Goal: Task Accomplishment & Management: Use online tool/utility

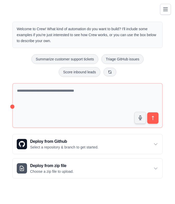
click at [162, 7] on button "Toggle navigation" at bounding box center [165, 9] width 11 height 11
click at [170, 10] on button "Toggle navigation" at bounding box center [165, 9] width 11 height 11
click at [164, 12] on icon "Toggle navigation" at bounding box center [166, 9] width 6 height 6
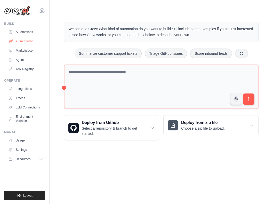
click at [27, 40] on link "Crew Studio" at bounding box center [26, 41] width 39 height 8
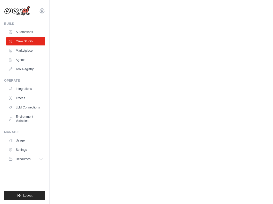
click at [160, 52] on body "[EMAIL_ADDRESS][DOMAIN_NAME] Settings Build Automations Crew Studio" at bounding box center [136, 102] width 273 height 204
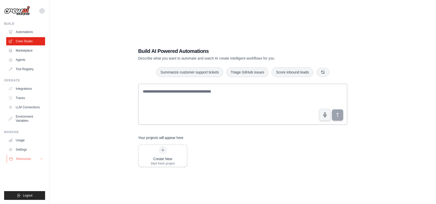
click at [38, 160] on button "Resources" at bounding box center [26, 159] width 39 height 8
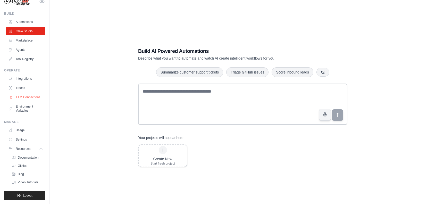
click at [32, 97] on link "LLM Connections" at bounding box center [26, 97] width 39 height 8
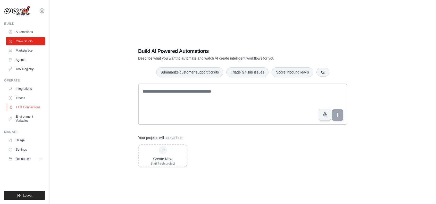
scroll to position [0, 0]
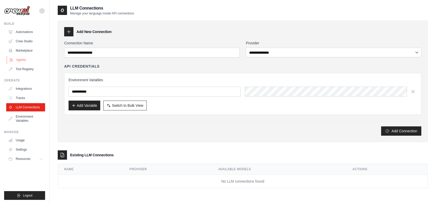
click at [28, 60] on link "Agents" at bounding box center [26, 60] width 39 height 8
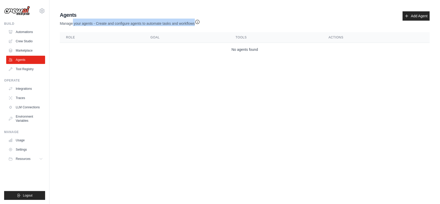
drag, startPoint x: 72, startPoint y: 22, endPoint x: 196, endPoint y: 23, distance: 124.0
click at [196, 23] on p "Manage your agents - Create and configure agents to automate tasks and workflows" at bounding box center [130, 22] width 140 height 7
click at [197, 69] on main "Agent Usage Guide To use an agent in your CrewAI project, you can initialize it…" at bounding box center [245, 35] width 391 height 70
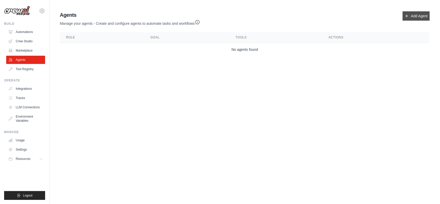
click at [273, 15] on link "Add Agent" at bounding box center [416, 15] width 27 height 9
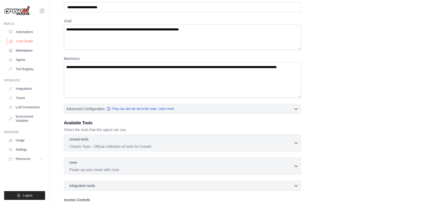
scroll to position [29, 0]
click at [26, 32] on link "Automations" at bounding box center [26, 32] width 39 height 8
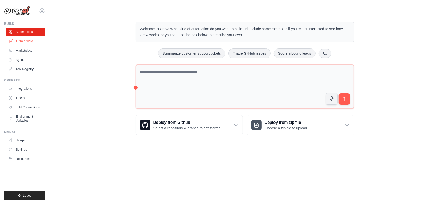
click at [30, 42] on link "Crew Studio" at bounding box center [26, 41] width 39 height 8
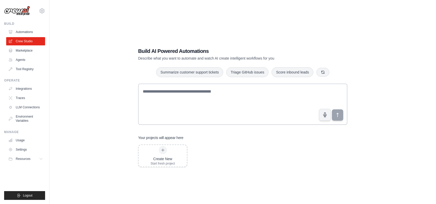
click at [412, 120] on div "Build AI Powered Automations Describe what you want to automate and watch AI cr…" at bounding box center [243, 107] width 370 height 204
click at [176, 160] on div "Create New Start fresh project" at bounding box center [163, 156] width 48 height 22
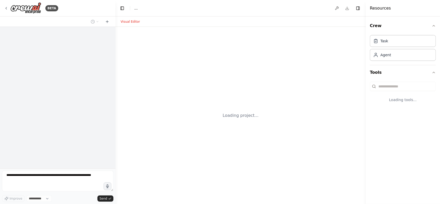
select select "****"
